Goal: Task Accomplishment & Management: Complete application form

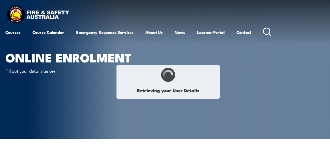
type input "[PERSON_NAME]"
type input "kent"
type input "[DATE]"
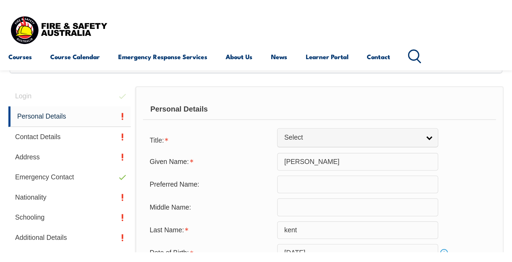
scroll to position [131, 0]
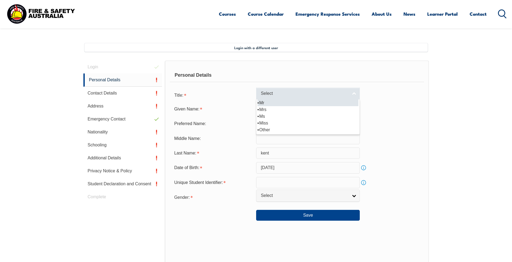
click at [296, 96] on span "Select" at bounding box center [304, 94] width 87 height 6
click at [288, 104] on li "Mr" at bounding box center [307, 102] width 101 height 7
select select "Mr"
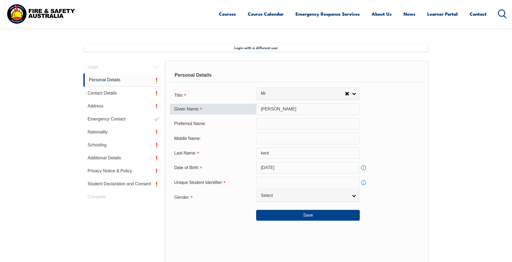
drag, startPoint x: 277, startPoint y: 112, endPoint x: 229, endPoint y: 111, distance: 47.8
click at [229, 111] on div "Given Name: [PERSON_NAME]" at bounding box center [297, 108] width 254 height 11
type input "j"
type input "[PERSON_NAME]"
click at [273, 121] on input "text" at bounding box center [308, 123] width 104 height 11
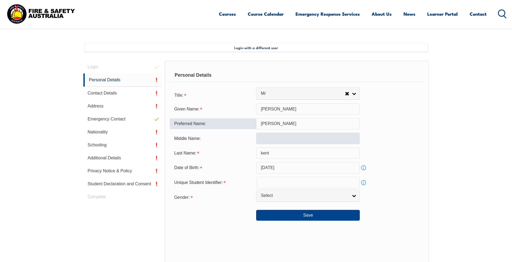
type input "[PERSON_NAME]"
click at [281, 135] on input "text" at bounding box center [308, 138] width 104 height 11
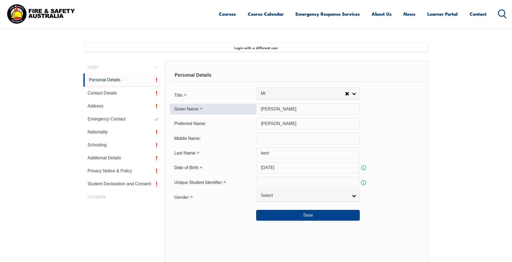
drag, startPoint x: 291, startPoint y: 108, endPoint x: 277, endPoint y: 108, distance: 14.0
click at [277, 108] on input "[PERSON_NAME]" at bounding box center [308, 108] width 104 height 11
type input "[PERSON_NAME]"
click at [270, 135] on input "text" at bounding box center [308, 138] width 104 height 11
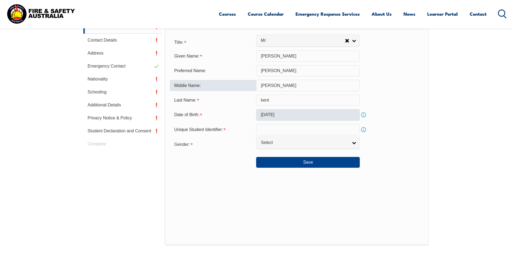
scroll to position [185, 0]
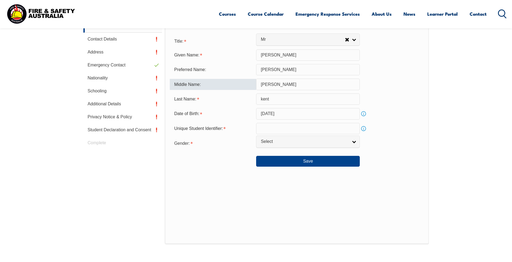
type input "[PERSON_NAME]"
click at [241, 155] on div "Personal Details Title: Mr Mrs Ms Miss Other Mr Mr Mrs Ms [PERSON_NAME] [PERSON…" at bounding box center [297, 124] width 264 height 237
click at [270, 127] on input "text" at bounding box center [308, 128] width 104 height 11
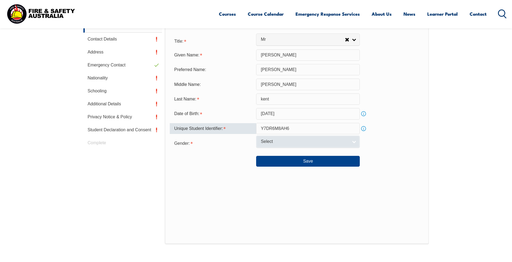
type input "Y7DR6M8AH6"
click at [306, 137] on link "Select" at bounding box center [308, 141] width 104 height 12
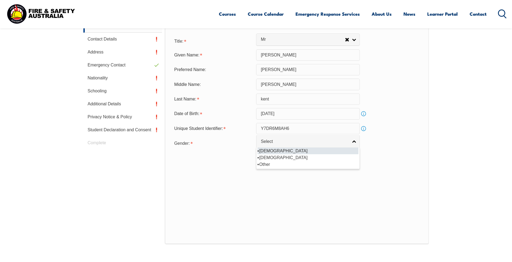
click at [284, 151] on li "[DEMOGRAPHIC_DATA]" at bounding box center [307, 150] width 101 height 7
select select "M"
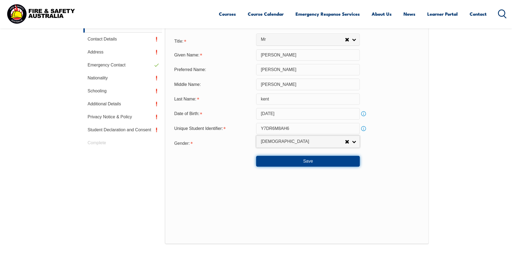
click at [307, 155] on button "Save" at bounding box center [308, 161] width 104 height 11
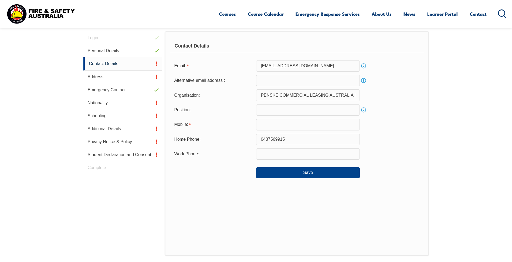
scroll to position [147, 0]
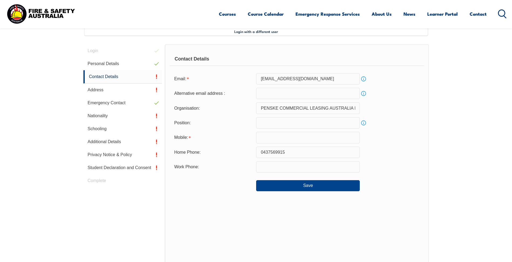
click at [279, 91] on input "email" at bounding box center [308, 93] width 104 height 11
click at [277, 96] on input "email" at bounding box center [308, 93] width 104 height 11
type input "[EMAIL_ADDRESS][DOMAIN_NAME]"
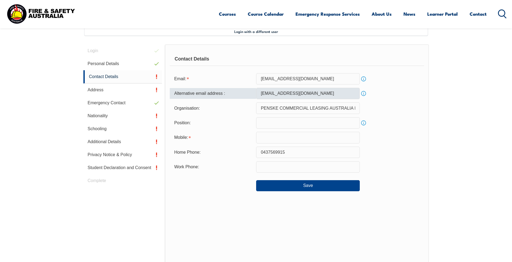
type input "0410897610"
click at [270, 118] on input "text" at bounding box center [308, 122] width 104 height 11
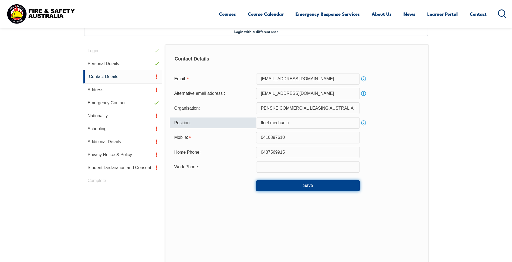
click at [284, 155] on button "Save" at bounding box center [308, 185] width 104 height 11
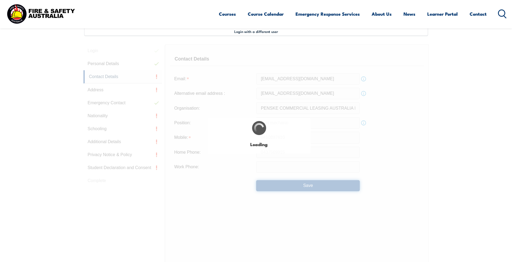
type input "fleet mechanic"
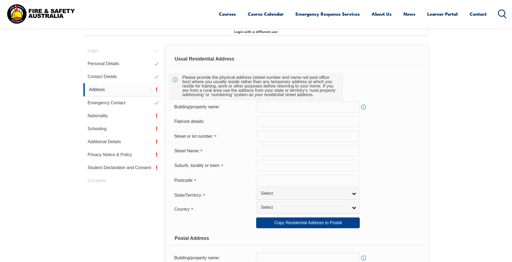
click at [269, 106] on input "text" at bounding box center [308, 106] width 104 height 11
click at [281, 132] on input "text" at bounding box center [308, 135] width 104 height 11
type input "sette cuircut"
click at [257, 136] on input "sette cuircut" at bounding box center [308, 135] width 104 height 11
drag, startPoint x: 306, startPoint y: 134, endPoint x: 256, endPoint y: 143, distance: 50.7
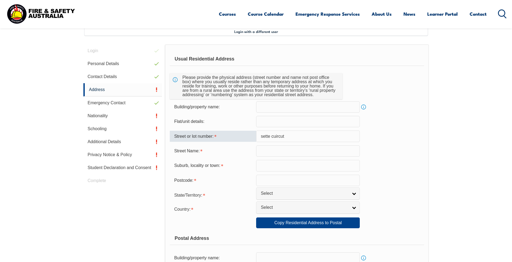
click at [256, 143] on form "Usual Residential Address Please provide the physical address (street number an…" at bounding box center [297, 225] width 254 height 346
click at [287, 138] on input "text" at bounding box center [308, 135] width 104 height 11
click at [302, 133] on input "text" at bounding box center [308, 135] width 104 height 11
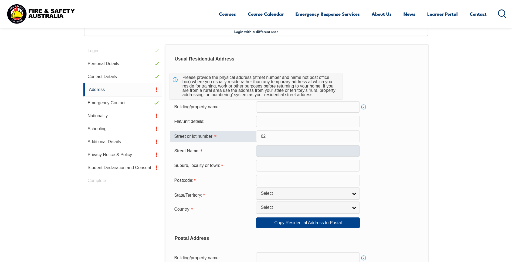
type input "62"
click at [305, 147] on input "text" at bounding box center [308, 150] width 104 height 11
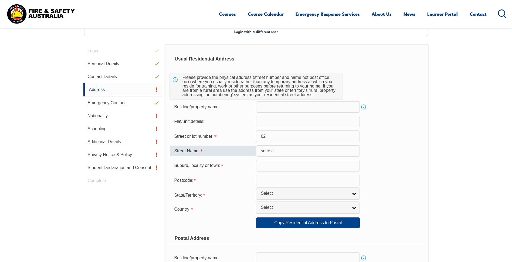
type input "sette c"
